Goal: Information Seeking & Learning: Learn about a topic

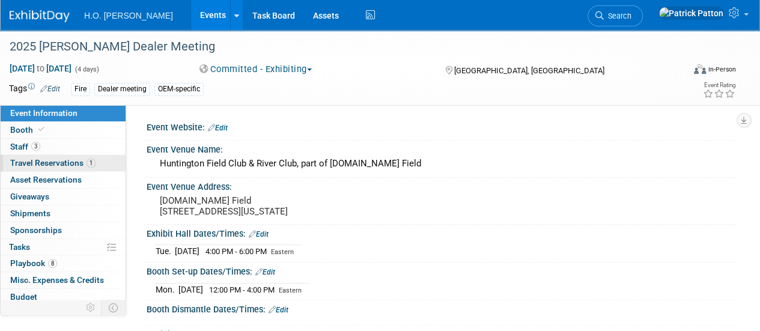
click at [73, 162] on span "Travel Reservations 1" at bounding box center [52, 163] width 85 height 10
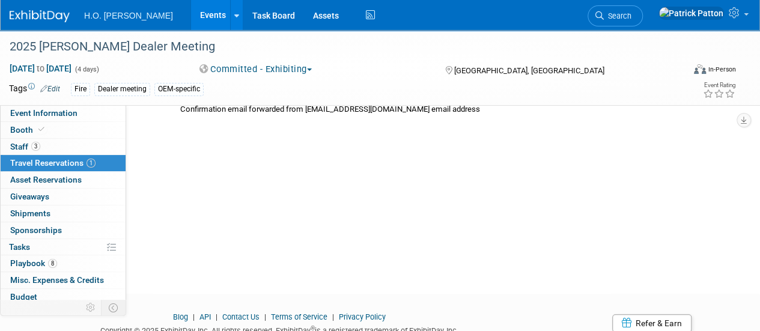
scroll to position [269, 0]
click at [66, 180] on span "Asset Reservations 0" at bounding box center [46, 180] width 72 height 10
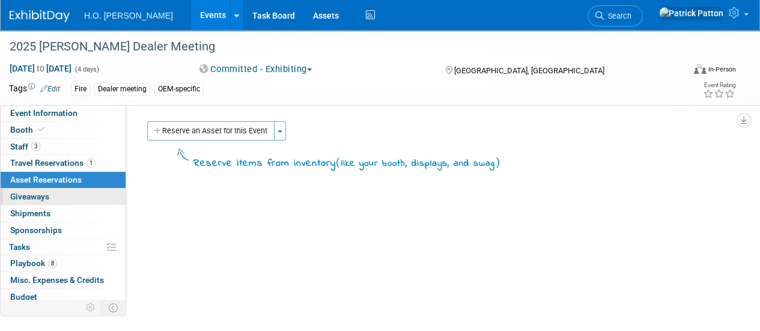
click at [41, 197] on span "Giveaways 0" at bounding box center [29, 197] width 39 height 10
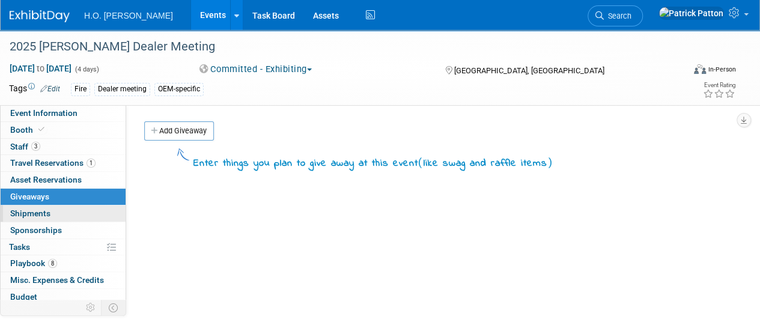
click at [35, 214] on span "Shipments 0" at bounding box center [30, 214] width 40 height 10
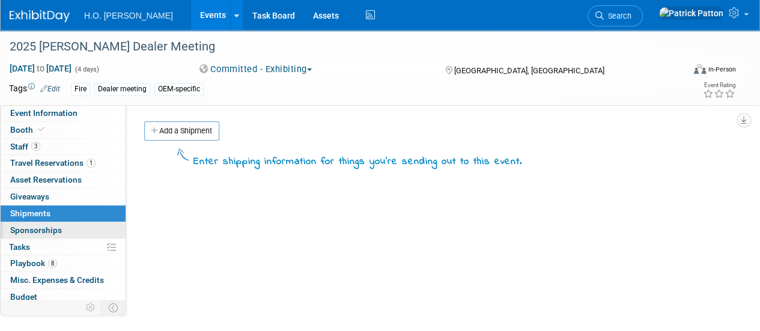
click at [35, 226] on span "Sponsorships 0" at bounding box center [36, 230] width 52 height 10
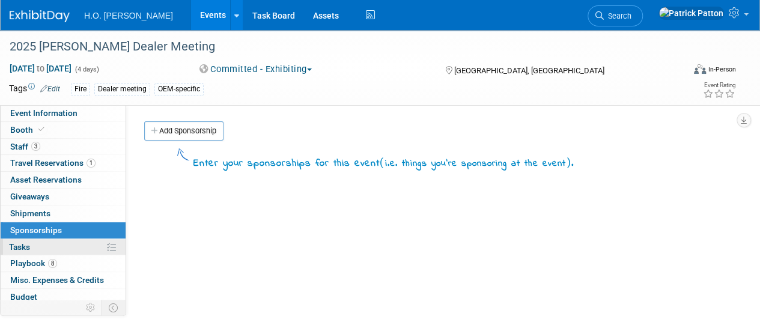
click at [19, 245] on span "Tasks 0%" at bounding box center [19, 247] width 21 height 10
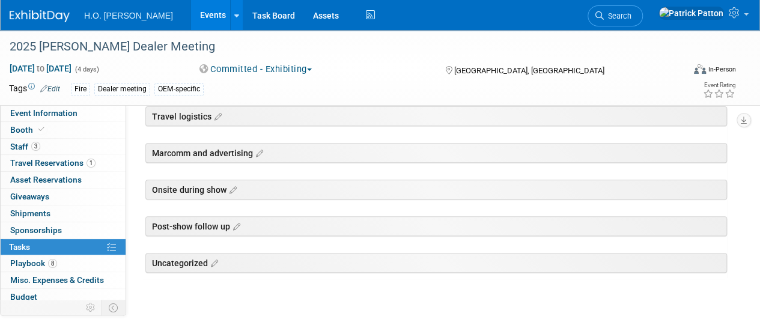
scroll to position [171, 0]
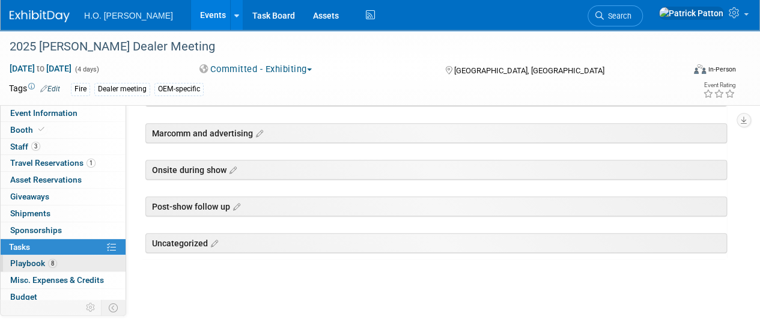
click at [38, 261] on span "Playbook 8" at bounding box center [33, 263] width 47 height 10
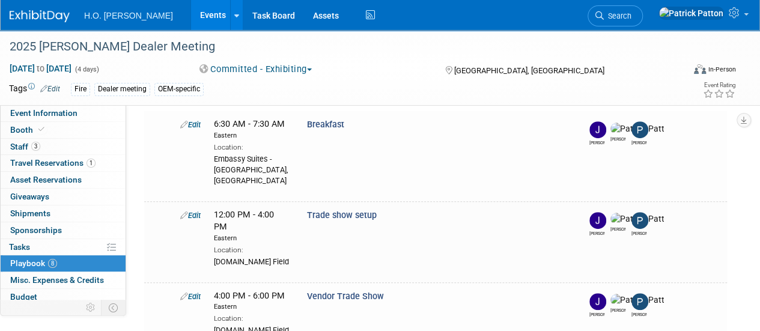
scroll to position [0, 0]
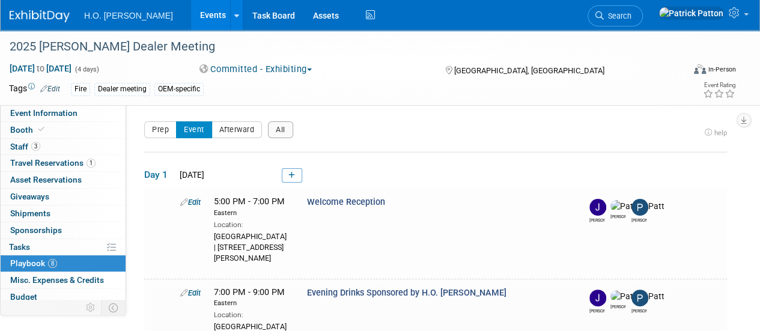
click at [191, 15] on link "Events" at bounding box center [213, 15] width 44 height 30
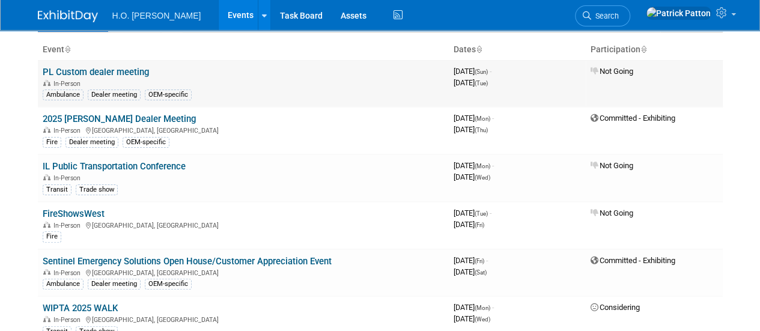
scroll to position [71, 0]
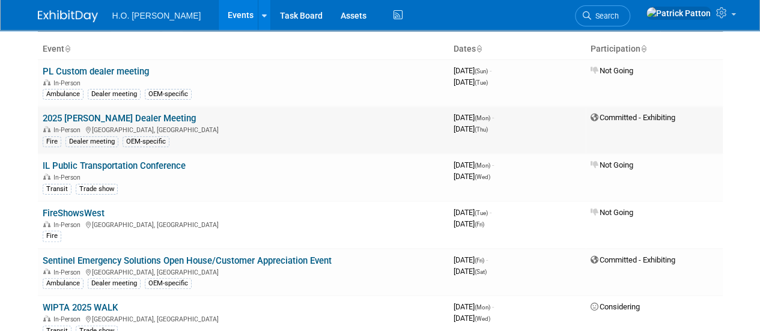
click at [136, 118] on link "2025 [PERSON_NAME] Dealer Meeting" at bounding box center [119, 118] width 153 height 11
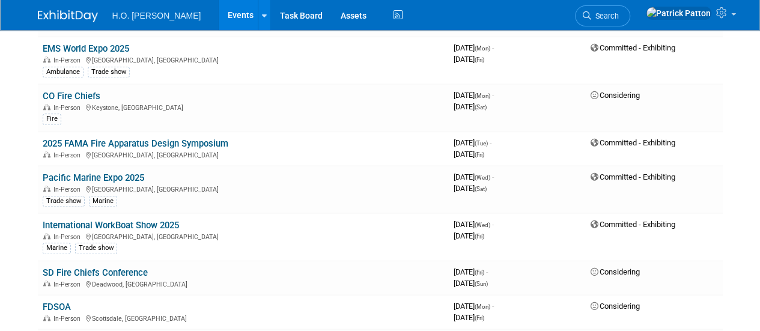
scroll to position [522, 0]
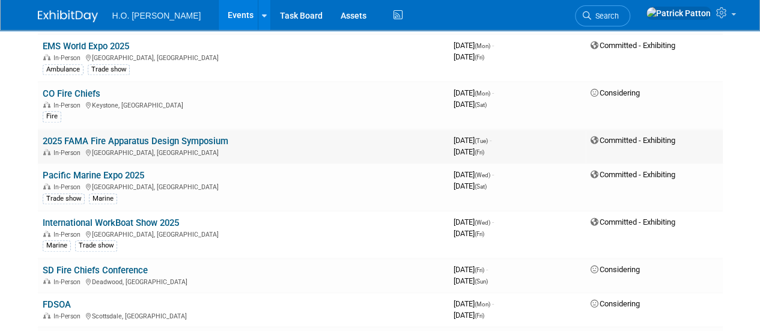
click at [178, 136] on link "2025 FAMA Fire Apparatus Design Symposium" at bounding box center [136, 141] width 186 height 11
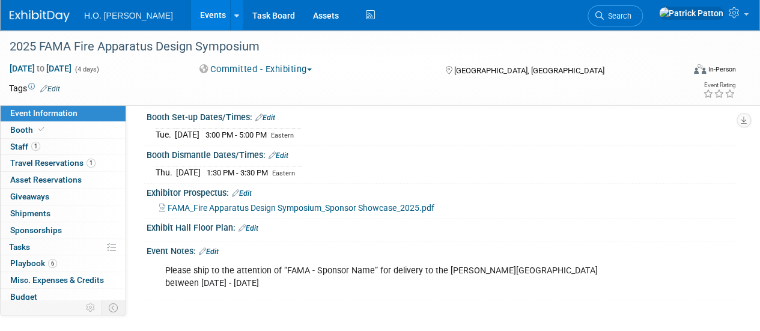
scroll to position [209, 0]
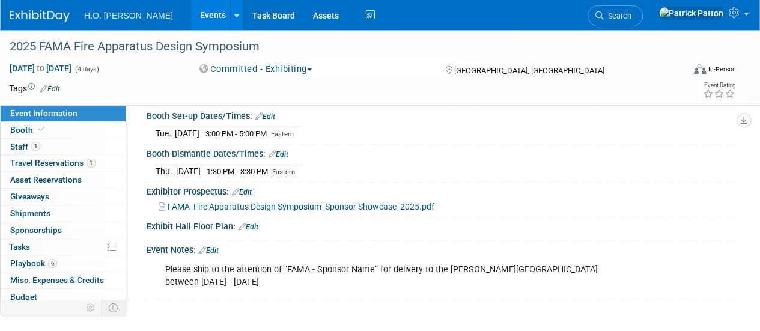
click at [333, 204] on span "FAMA_Fire Apparatus Design Symposium_Sponsor Showcase_2025.pdf" at bounding box center [301, 207] width 267 height 10
click at [261, 202] on span "FAMA_Fire Apparatus Design Symposium_Sponsor Showcase_2025.pdf" at bounding box center [301, 207] width 267 height 10
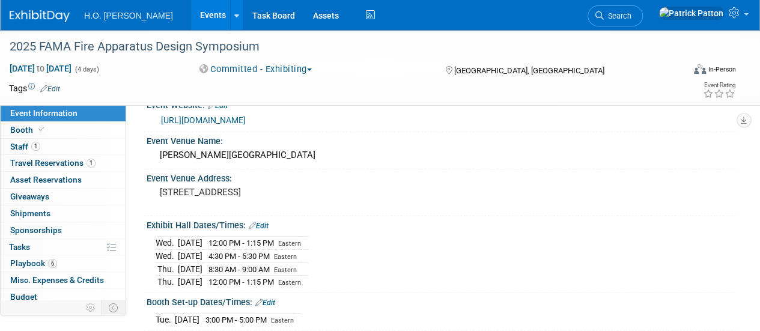
scroll to position [0, 0]
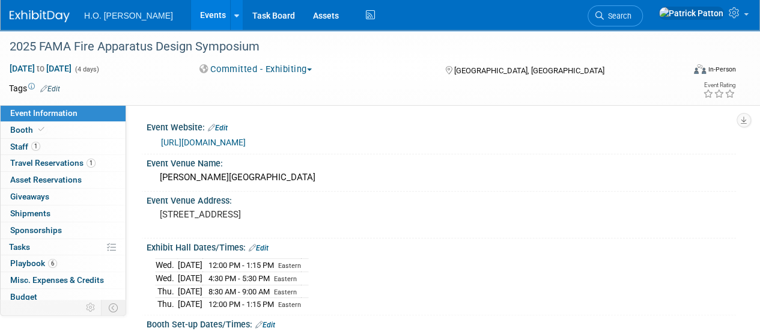
click at [246, 141] on link "https://www.eventbrite.com/e/fama-fire-apparatus-design-symposium-2025-tickets-…" at bounding box center [203, 143] width 85 height 10
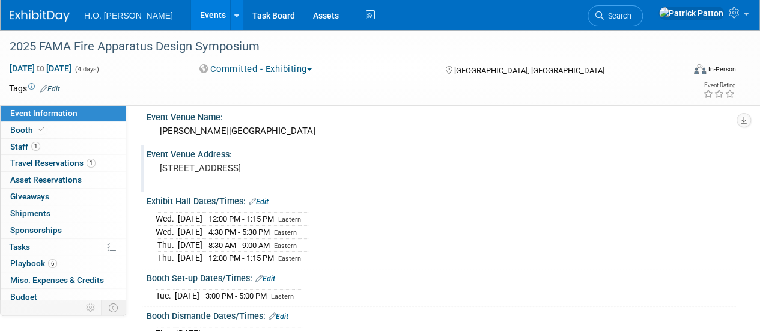
scroll to position [47, 0]
